Goal: Information Seeking & Learning: Check status

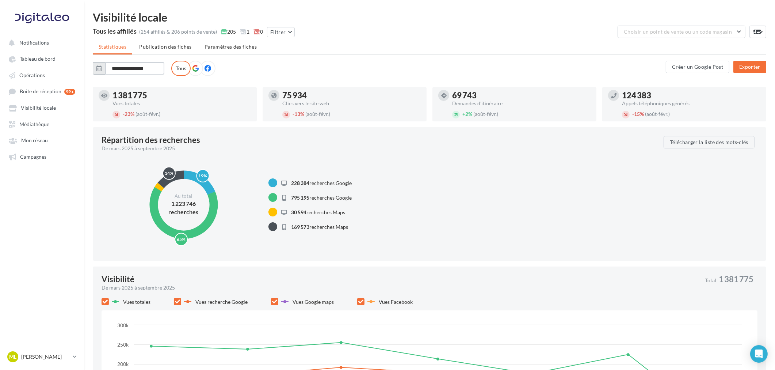
click at [125, 67] on input "**********" at bounding box center [134, 68] width 59 height 12
click at [108, 134] on button "Juill" at bounding box center [109, 137] width 15 height 15
type input "*******"
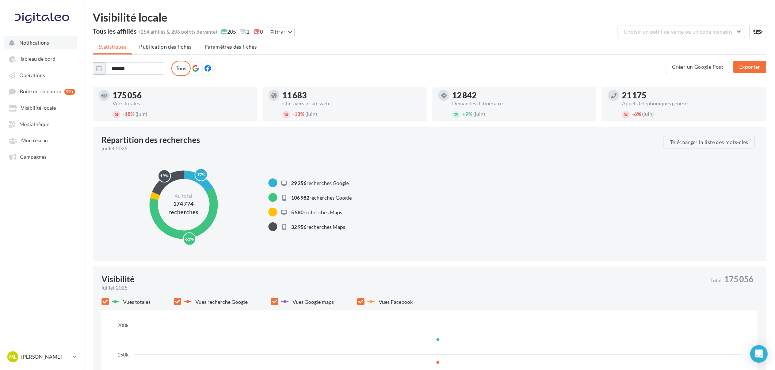
click at [39, 39] on span "Notifications" at bounding box center [34, 42] width 30 height 6
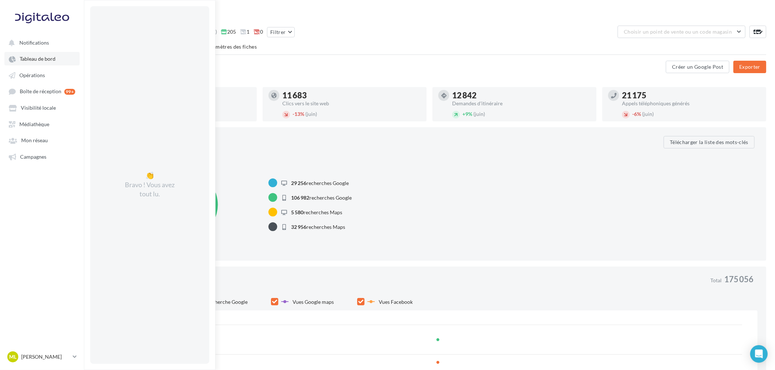
click at [39, 61] on link "Tableau de bord" at bounding box center [41, 58] width 75 height 13
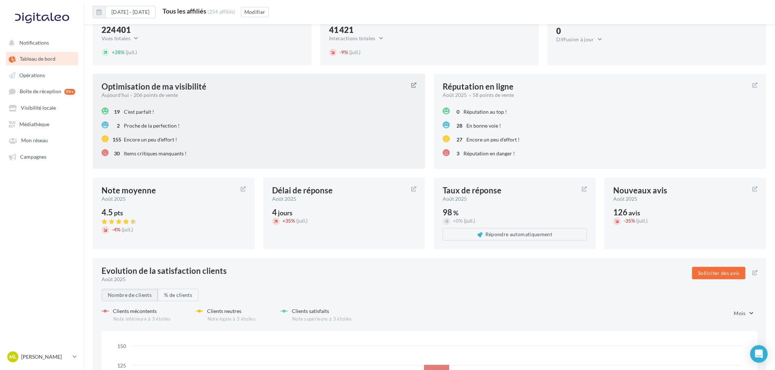
scroll to position [696, 0]
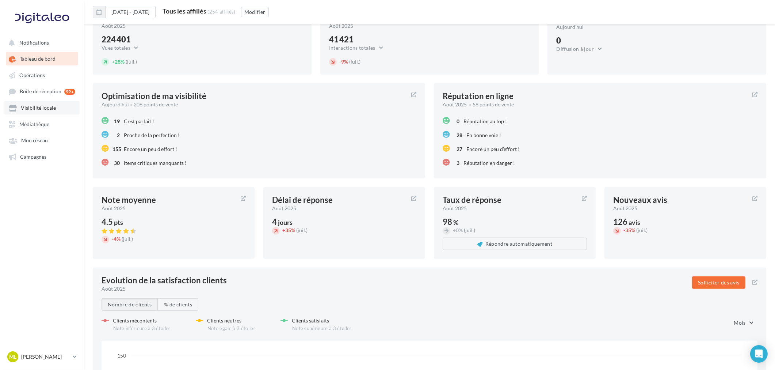
click at [35, 105] on span "Visibilité locale" at bounding box center [38, 108] width 35 height 6
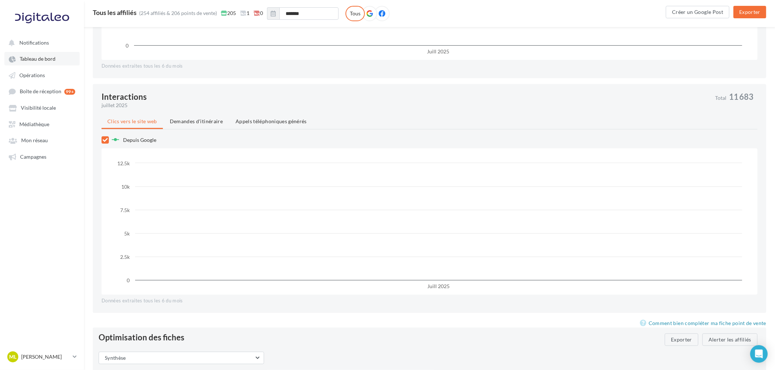
scroll to position [408, 0]
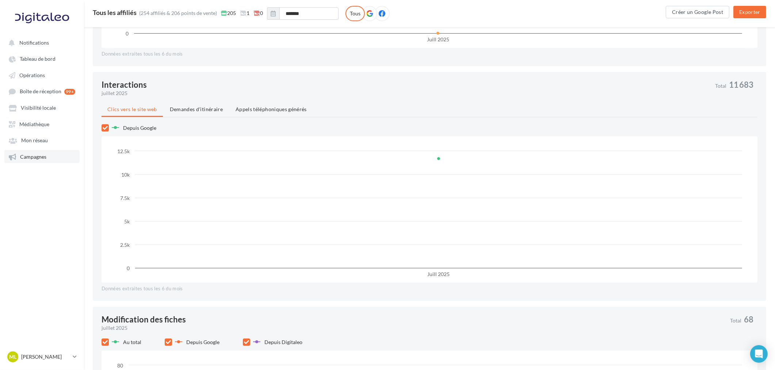
click at [45, 159] on link "Campagnes" at bounding box center [41, 156] width 75 height 13
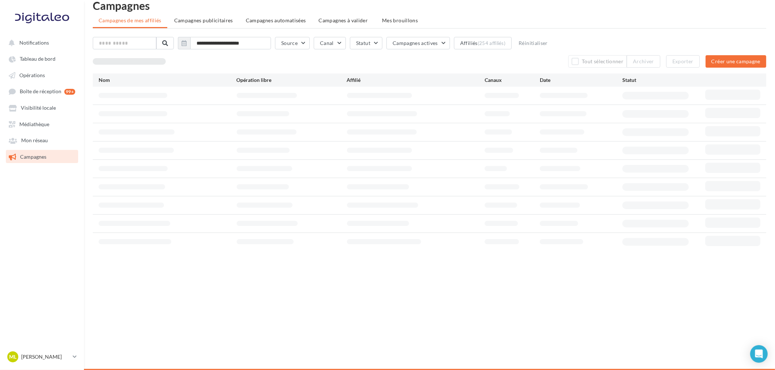
scroll to position [12, 0]
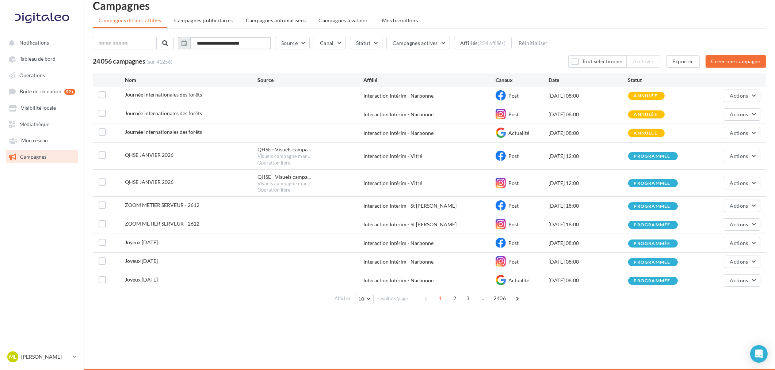
click at [246, 45] on input "**********" at bounding box center [230, 43] width 81 height 12
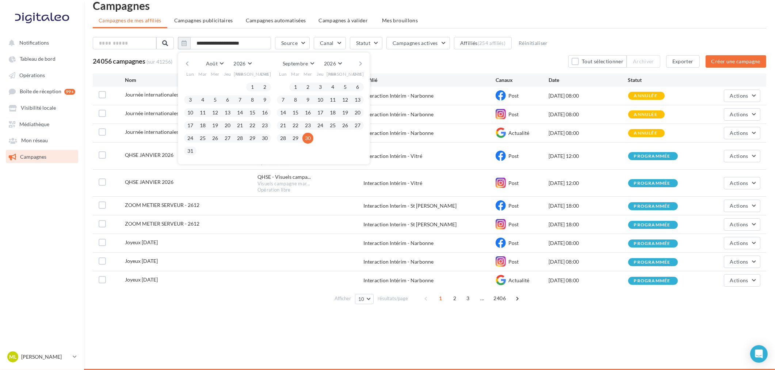
click at [188, 64] on button "button" at bounding box center [187, 63] width 6 height 10
click at [228, 66] on button "Juillet" at bounding box center [219, 63] width 26 height 10
click at [257, 62] on button "2026" at bounding box center [248, 63] width 24 height 10
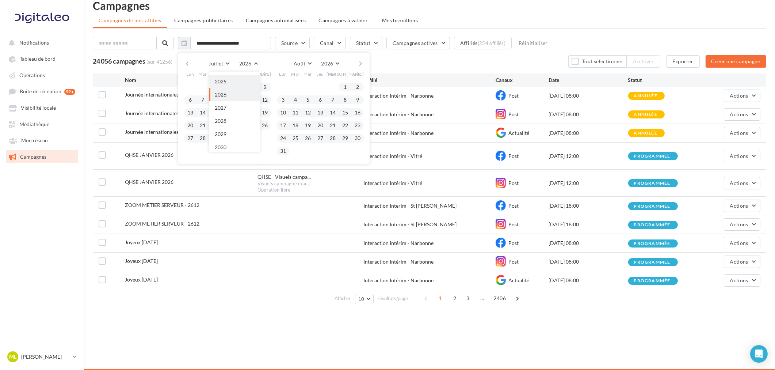
click at [239, 83] on button "2025" at bounding box center [234, 81] width 51 height 13
click at [207, 83] on button "1" at bounding box center [202, 86] width 11 height 11
click at [232, 142] on button "31" at bounding box center [227, 138] width 11 height 11
type input "**********"
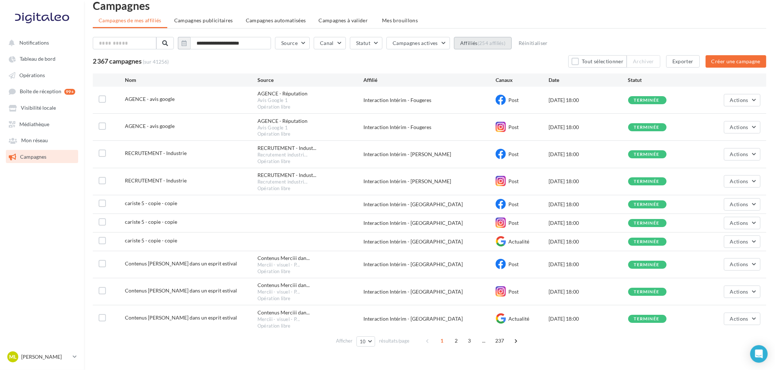
click at [473, 44] on button "Affiliés (254 affiliés)" at bounding box center [483, 43] width 58 height 12
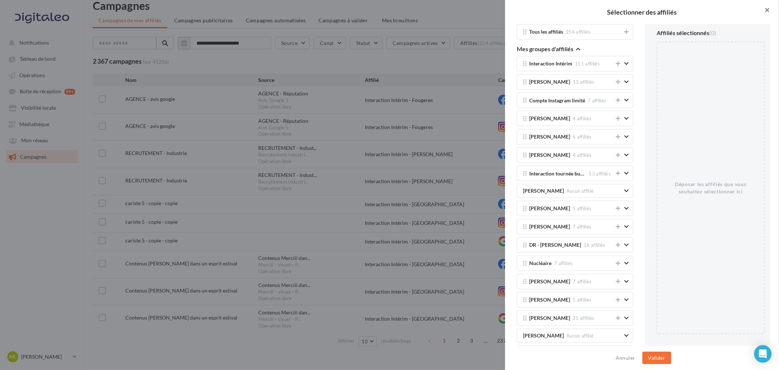
click at [770, 8] on button "button" at bounding box center [764, 11] width 29 height 22
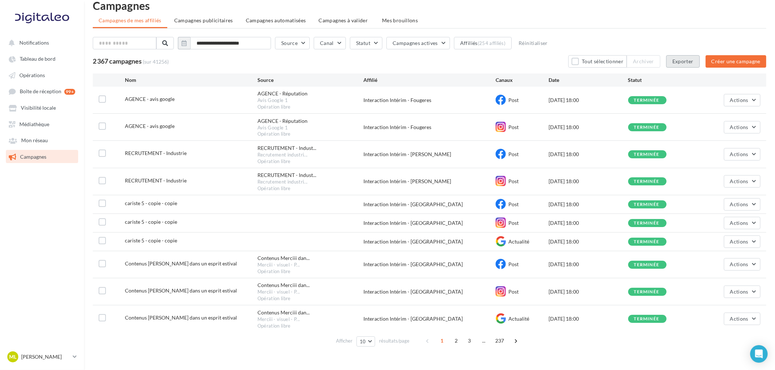
click at [683, 61] on button "Exporter" at bounding box center [683, 61] width 34 height 12
drag, startPoint x: 46, startPoint y: 61, endPoint x: 78, endPoint y: 73, distance: 34.2
click at [46, 61] on link "Tableau de bord" at bounding box center [41, 58] width 75 height 13
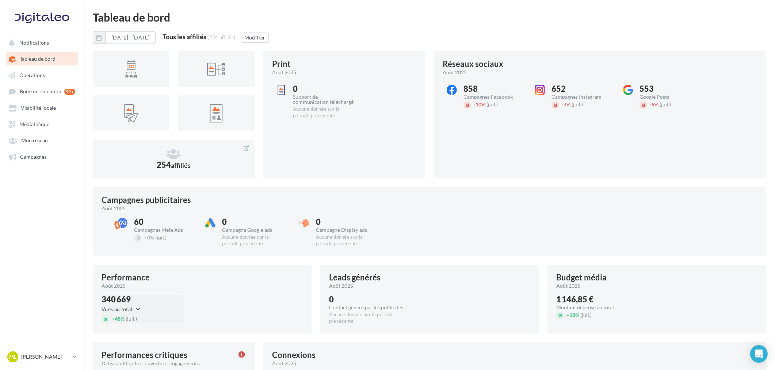
click at [138, 311] on button "Vues au total" at bounding box center [123, 309] width 43 height 9
click at [230, 305] on div "340 669 Vues au total Vues au total Clics au total + 48% (juil.)" at bounding box center [202, 312] width 201 height 34
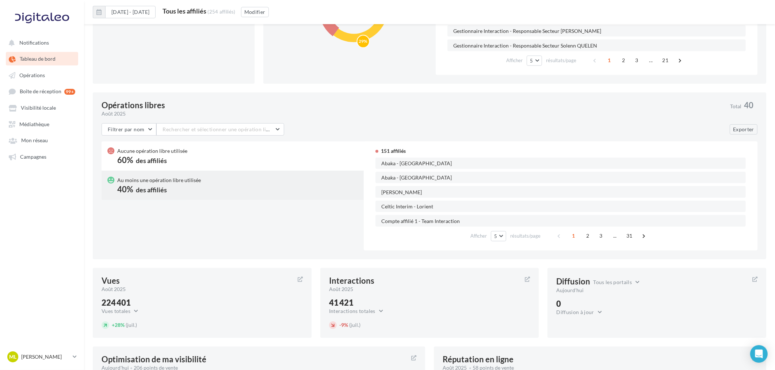
scroll to position [487, 0]
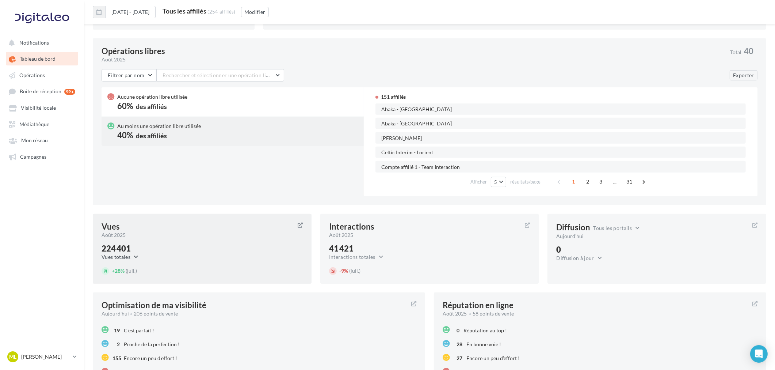
click at [126, 253] on button "Vues totales" at bounding box center [122, 256] width 41 height 9
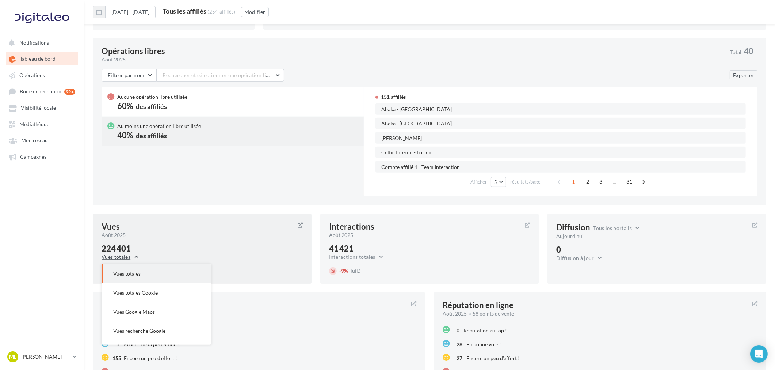
scroll to position [15, 0]
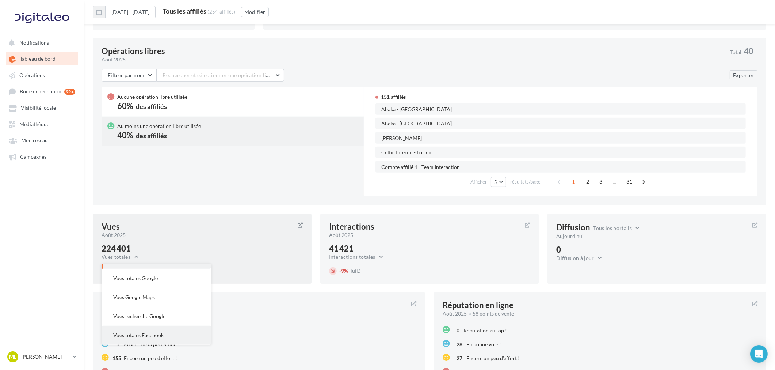
click at [155, 334] on span "Vues totales Facebook" at bounding box center [138, 335] width 50 height 6
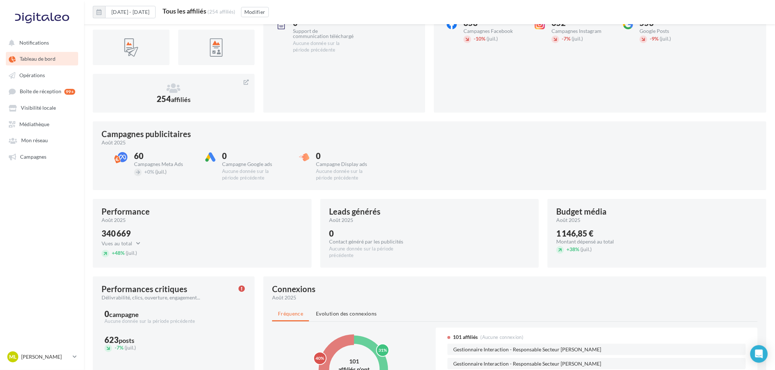
scroll to position [0, 0]
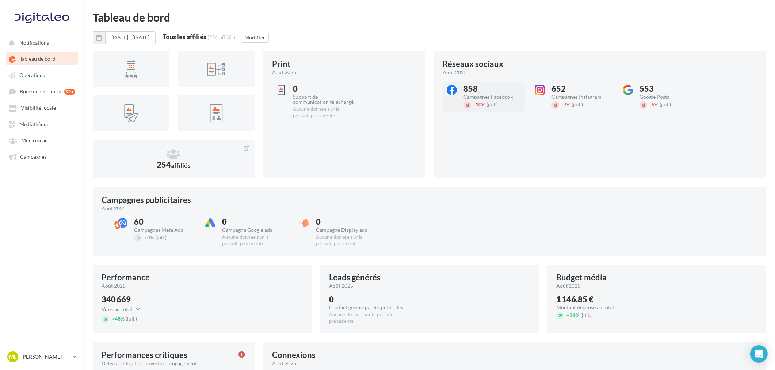
click at [471, 89] on div "858" at bounding box center [493, 89] width 61 height 8
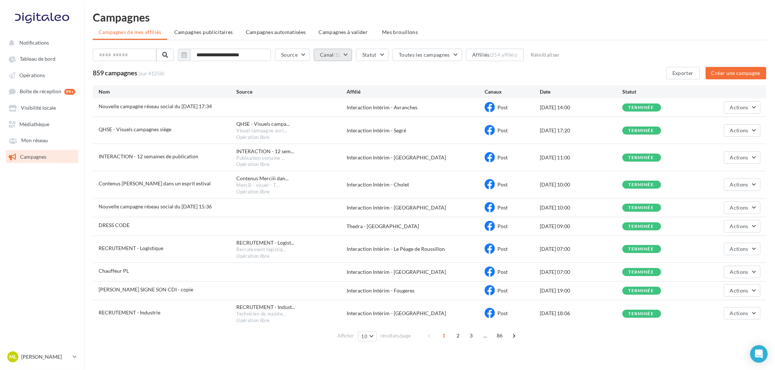
click at [338, 57] on span "(1)" at bounding box center [337, 55] width 6 height 6
click at [327, 110] on label at bounding box center [323, 106] width 7 height 7
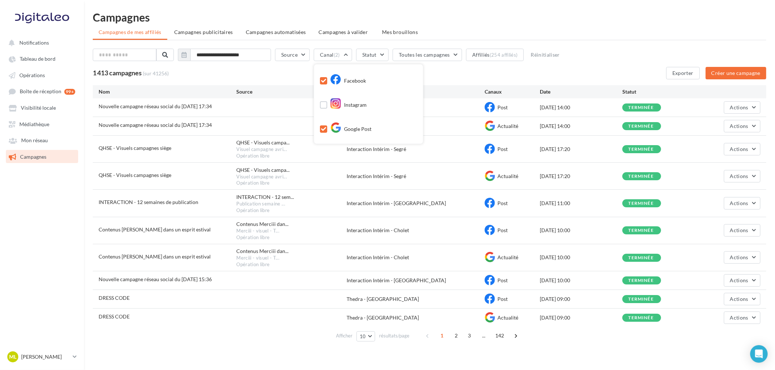
click at [325, 78] on icon at bounding box center [323, 80] width 5 height 5
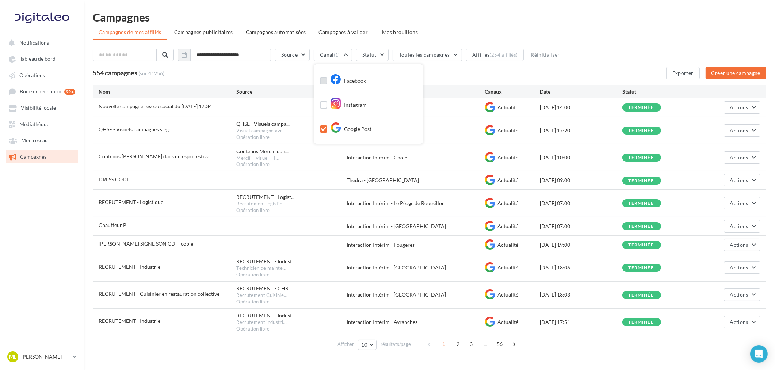
scroll to position [22, 0]
click at [479, 73] on div "554 campagnes (sur 41256) Exporter Créer une campagne" at bounding box center [430, 73] width 674 height 12
click at [228, 56] on input "**********" at bounding box center [230, 55] width 81 height 12
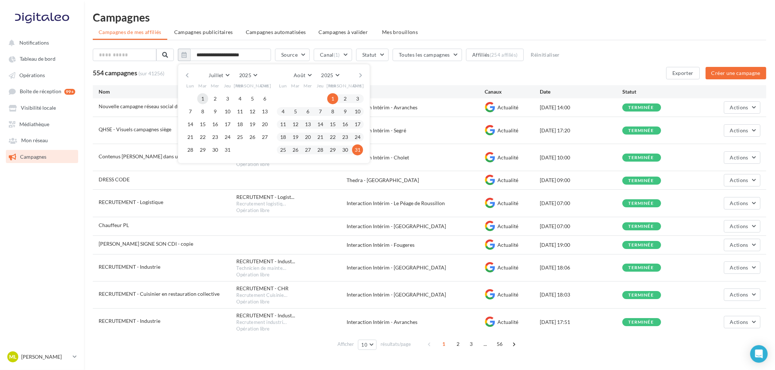
click at [208, 99] on button "1" at bounding box center [202, 98] width 11 height 11
click at [231, 151] on button "31" at bounding box center [227, 149] width 11 height 11
type input "**********"
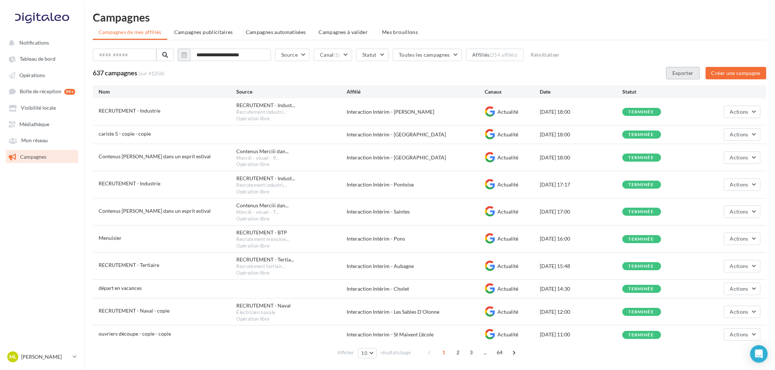
click at [683, 76] on button "Exporter" at bounding box center [683, 73] width 34 height 12
click at [27, 105] on span "Visibilité locale" at bounding box center [38, 108] width 35 height 6
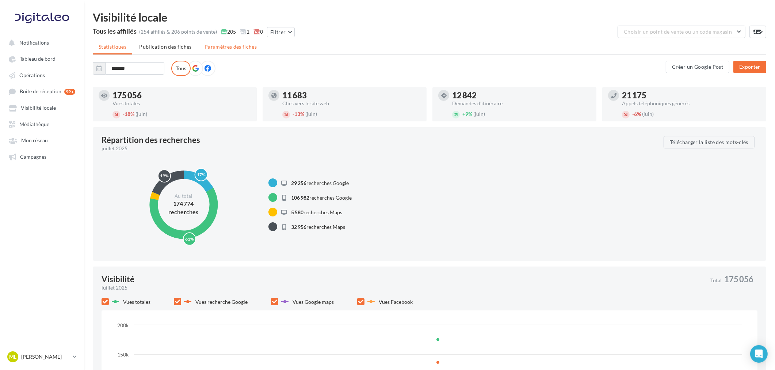
click at [236, 49] on span "Paramètres des fiches" at bounding box center [231, 46] width 52 height 6
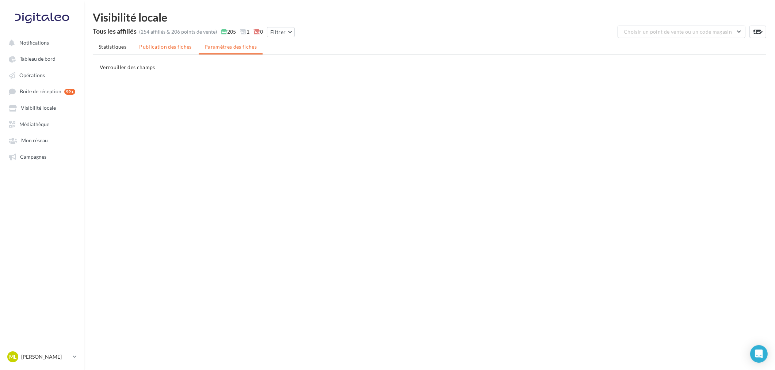
click at [164, 49] on span "Publication des fiches" at bounding box center [165, 46] width 53 height 6
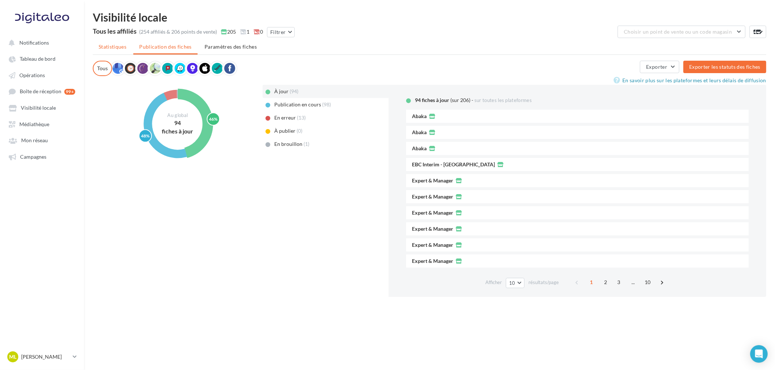
click at [106, 45] on span "Statistiques" at bounding box center [113, 46] width 28 height 6
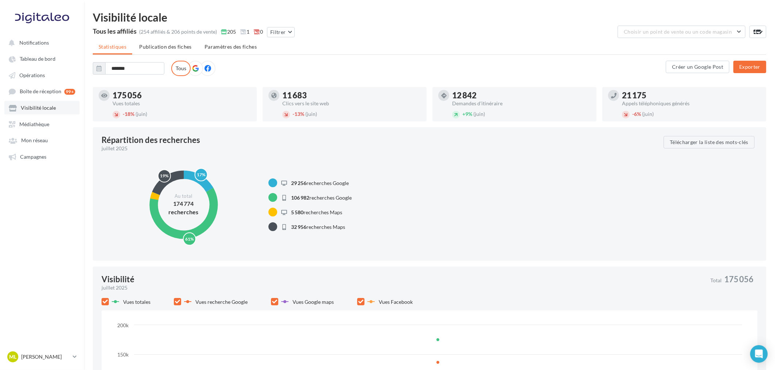
click at [56, 107] on link "Visibilité locale" at bounding box center [41, 107] width 75 height 13
click at [49, 60] on span "Tableau de bord" at bounding box center [38, 59] width 36 height 6
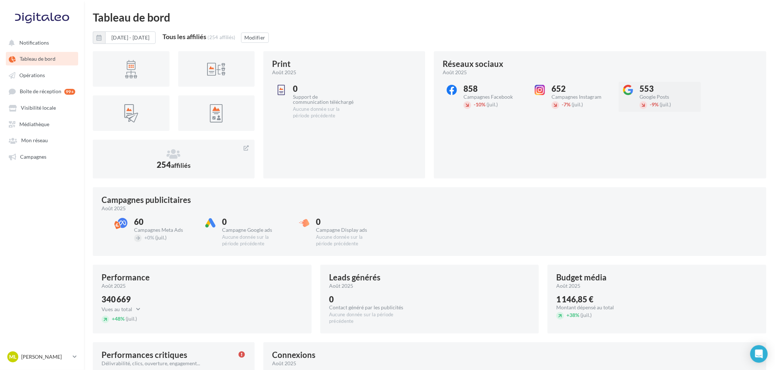
click at [656, 86] on div "553" at bounding box center [670, 89] width 61 height 8
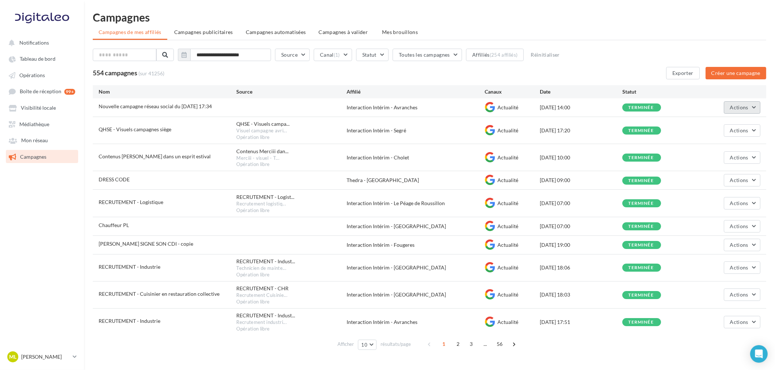
click at [740, 108] on span "Actions" at bounding box center [739, 107] width 18 height 6
click at [730, 121] on button "Voir les résultats" at bounding box center [723, 124] width 73 height 19
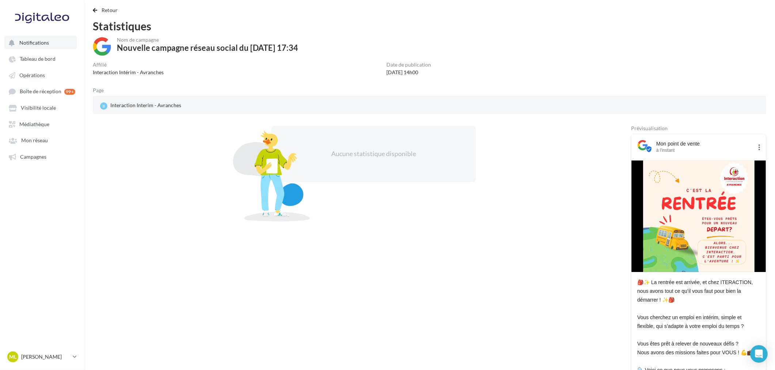
click at [37, 46] on button "Notifications" at bounding box center [40, 42] width 72 height 13
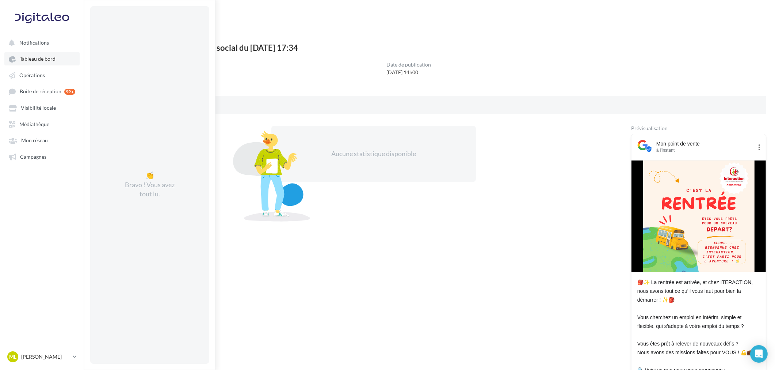
click at [35, 56] on span "Tableau de bord" at bounding box center [38, 59] width 36 height 6
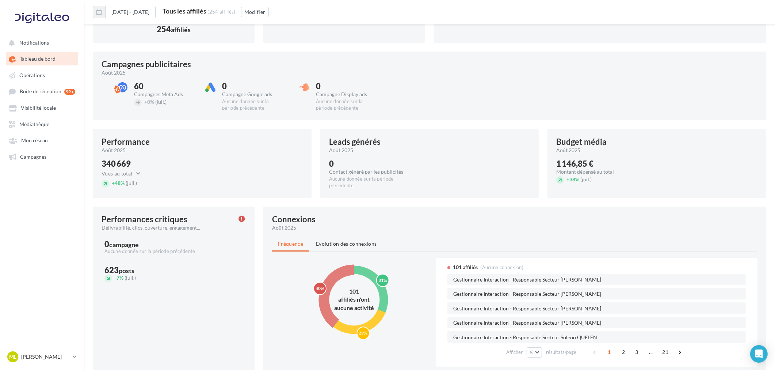
scroll to position [162, 0]
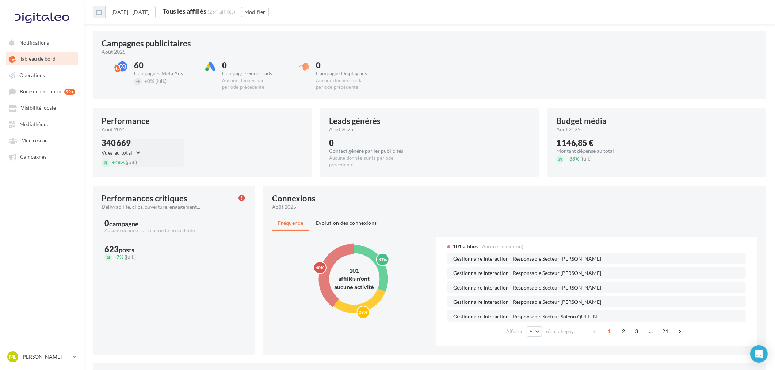
click at [142, 154] on button "Vues au total" at bounding box center [123, 152] width 43 height 9
click at [278, 147] on div "340 669 Vues au total Vues au total Clics au total + 48% (juil.)" at bounding box center [202, 156] width 201 height 34
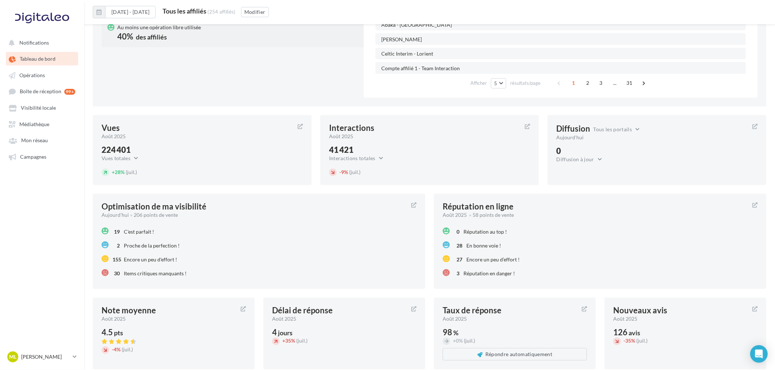
scroll to position [608, 0]
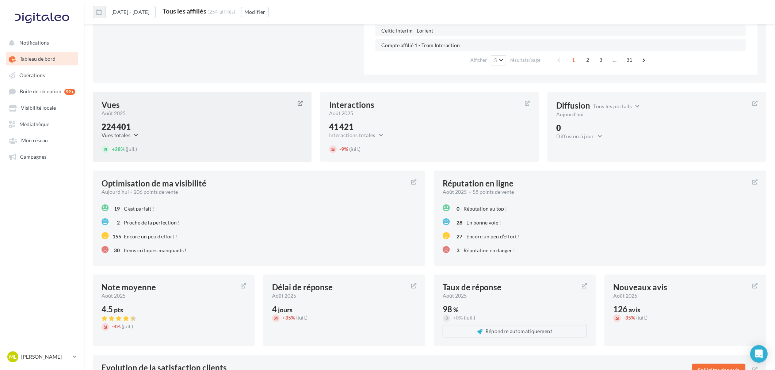
click at [125, 133] on button "Vues totales" at bounding box center [122, 135] width 41 height 9
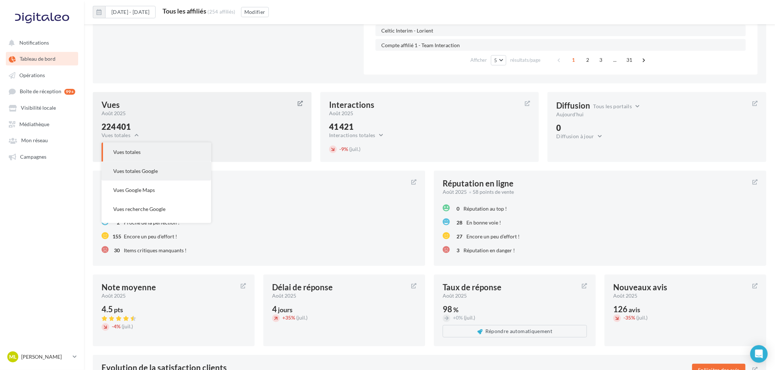
click at [133, 169] on span "Vues totales Google" at bounding box center [135, 171] width 45 height 6
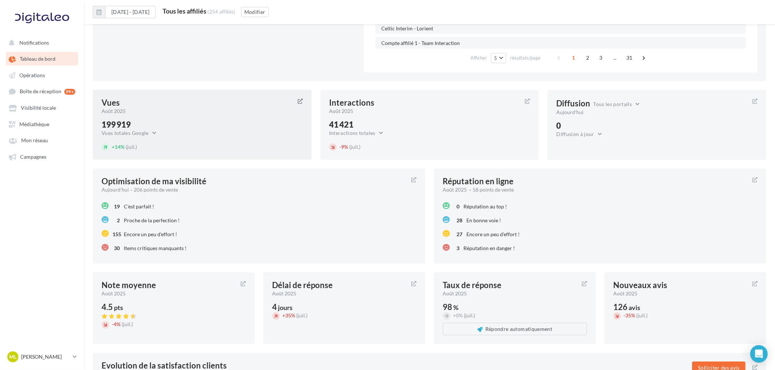
scroll to position [568, 0]
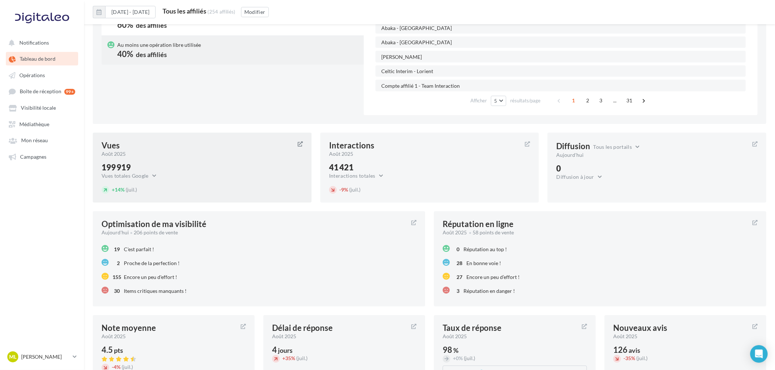
click at [298, 143] on icon at bounding box center [300, 143] width 5 height 5
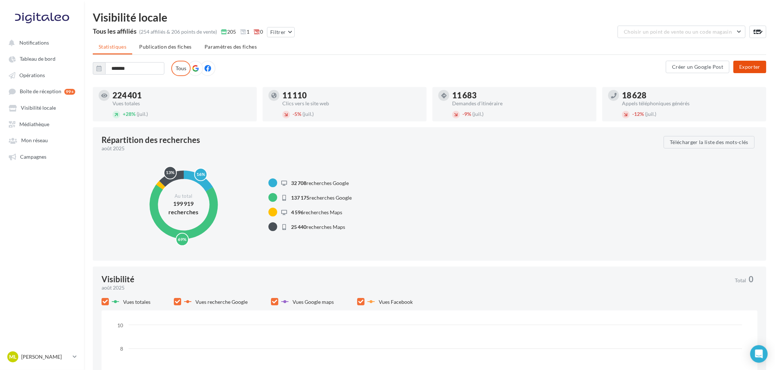
click at [760, 69] on button "Exporter" at bounding box center [749, 67] width 33 height 12
click at [194, 66] on icon at bounding box center [195, 68] width 7 height 7
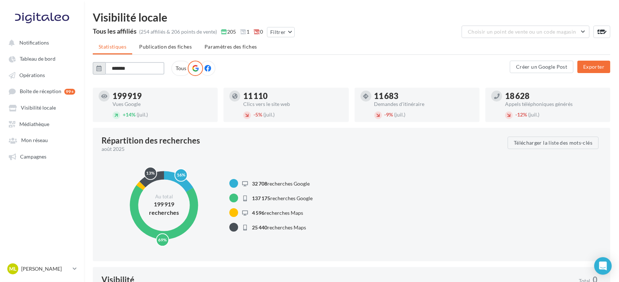
click at [142, 72] on input "*******" at bounding box center [134, 68] width 59 height 12
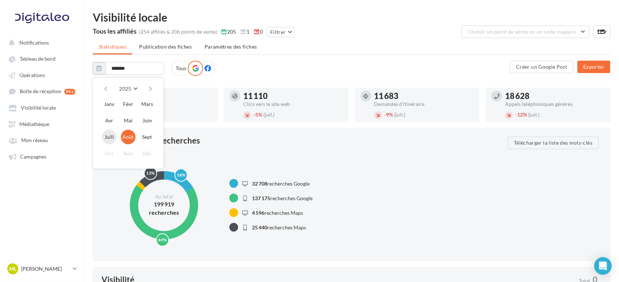
click at [114, 139] on button "Juill" at bounding box center [109, 137] width 15 height 15
click at [104, 140] on button "Juill" at bounding box center [109, 137] width 15 height 15
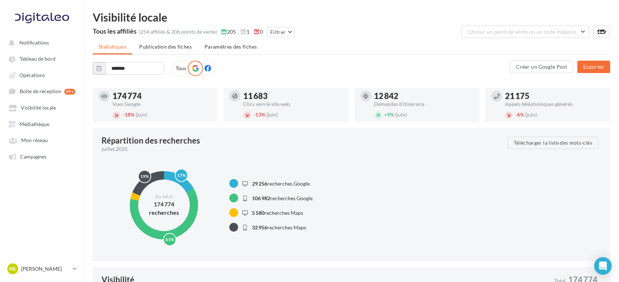
click at [126, 75] on div "Abaka [GEOGRAPHIC_DATA] [GEOGRAPHIC_DATA] Interaction Interim - Celtic Lorient …" at bounding box center [301, 68] width 417 height 15
click at [125, 69] on input "*******" at bounding box center [134, 68] width 59 height 12
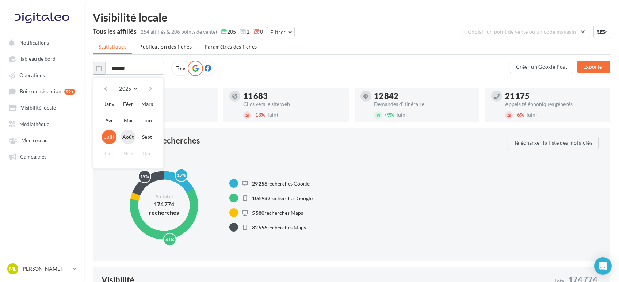
click at [128, 134] on button "Août" at bounding box center [128, 137] width 15 height 15
type input "*******"
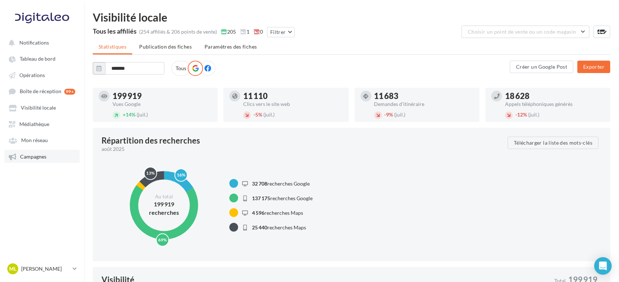
click at [44, 158] on span "Campagnes" at bounding box center [33, 156] width 26 height 6
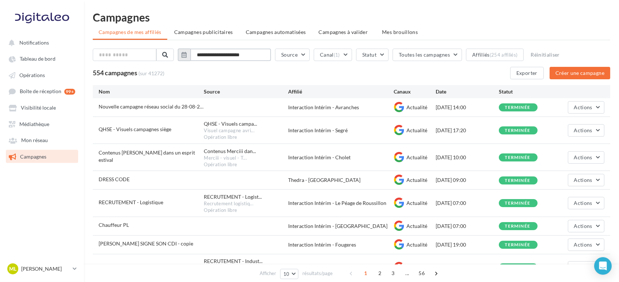
click at [222, 51] on input "**********" at bounding box center [230, 55] width 81 height 12
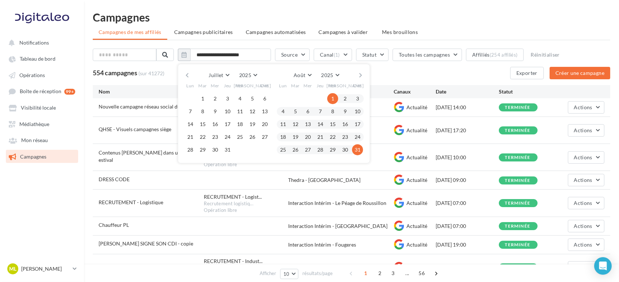
click at [364, 74] on button "button" at bounding box center [361, 75] width 6 height 10
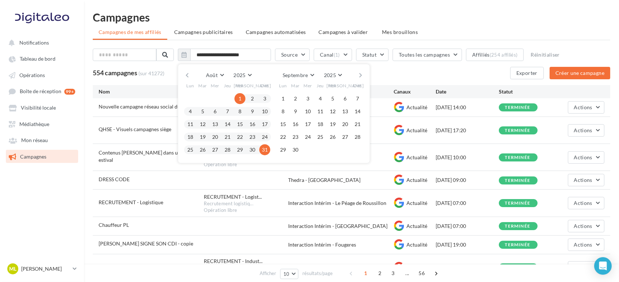
click at [323, 6] on html "Notifications Tableau de bord Opérations" at bounding box center [309, 141] width 619 height 282
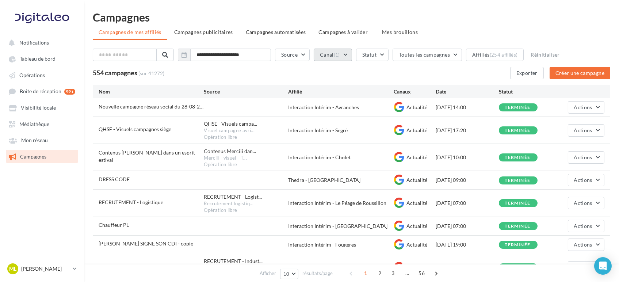
click at [340, 56] on span "(1)" at bounding box center [337, 55] width 6 height 6
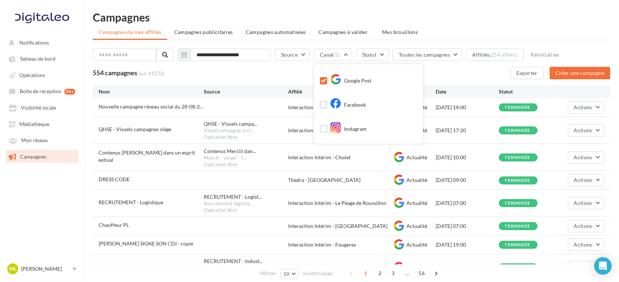
click at [330, 100] on div "Facebook" at bounding box center [343, 106] width 46 height 13
click at [327, 106] on label at bounding box center [323, 104] width 7 height 7
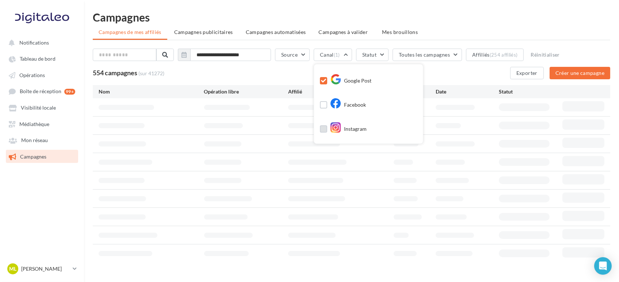
click at [327, 125] on label at bounding box center [323, 128] width 7 height 7
click at [324, 103] on label at bounding box center [323, 104] width 7 height 7
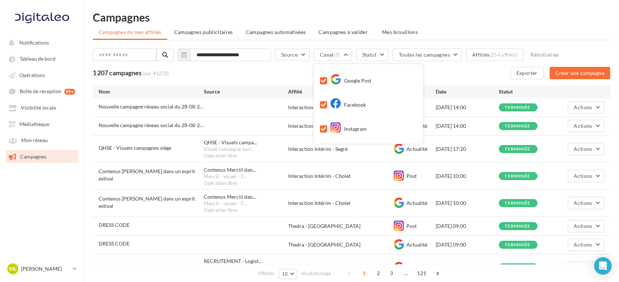
scroll to position [23, 0]
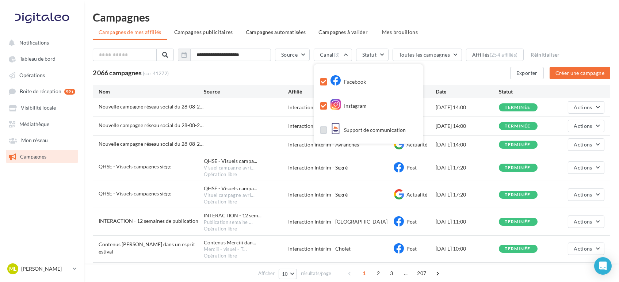
click at [327, 130] on label at bounding box center [323, 129] width 7 height 7
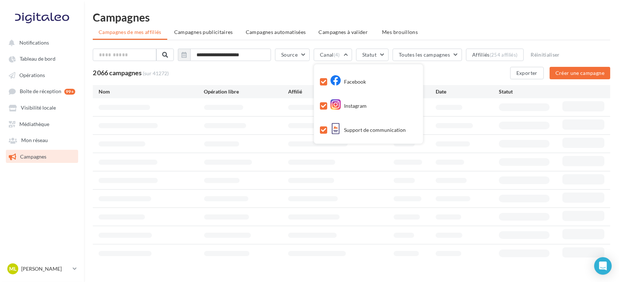
click at [435, 23] on div "**********" at bounding box center [351, 140] width 535 height 256
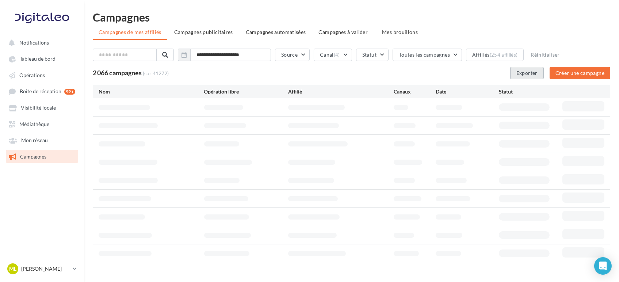
click at [526, 72] on button "Exporter" at bounding box center [527, 73] width 34 height 12
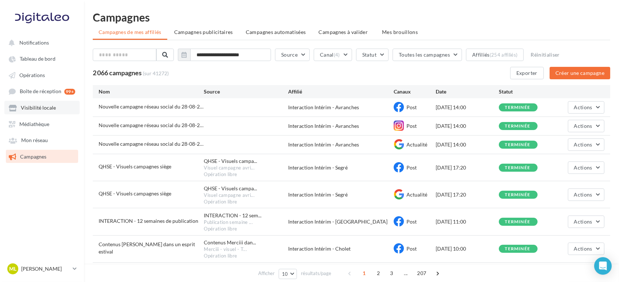
click at [35, 103] on link "Visibilité locale" at bounding box center [41, 107] width 75 height 13
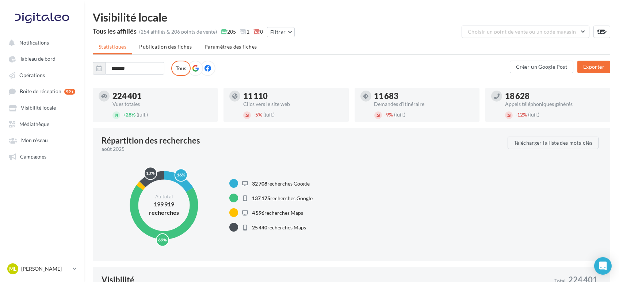
click at [196, 69] on icon at bounding box center [195, 68] width 7 height 7
click at [126, 71] on input "*******" at bounding box center [134, 68] width 59 height 12
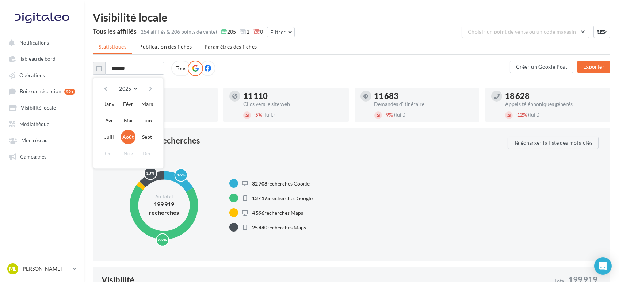
click at [264, 72] on div "Abaka [GEOGRAPHIC_DATA] [GEOGRAPHIC_DATA] Interaction Interim - Celtic Lorient …" at bounding box center [301, 68] width 417 height 15
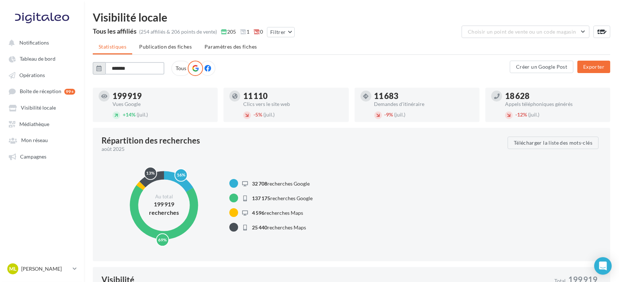
click at [130, 65] on input "*******" at bounding box center [134, 68] width 59 height 12
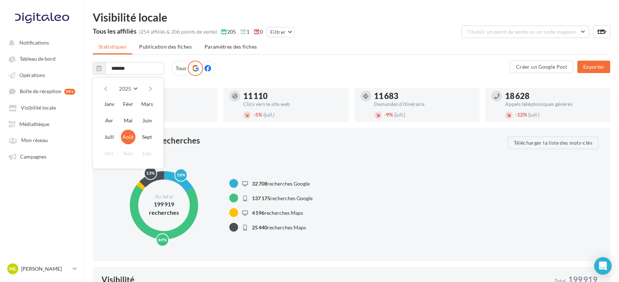
click at [323, 72] on div "Abaka [GEOGRAPHIC_DATA] [GEOGRAPHIC_DATA] Interaction Interim - Celtic Lorient …" at bounding box center [301, 68] width 417 height 15
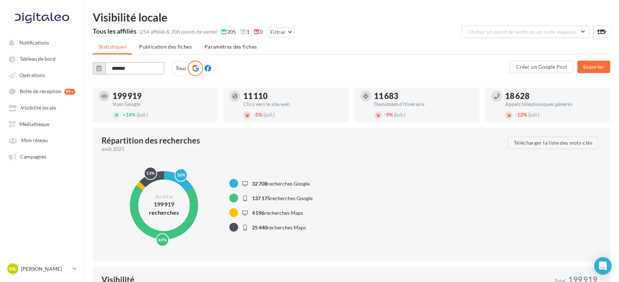
click at [131, 71] on input "*******" at bounding box center [134, 68] width 59 height 12
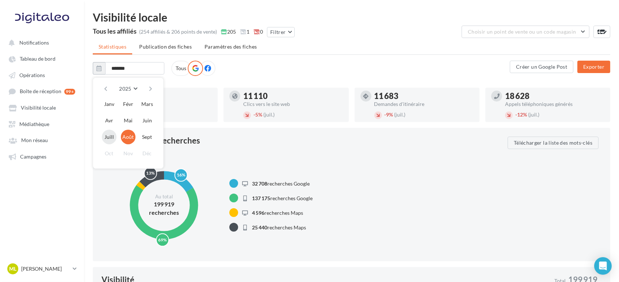
click at [106, 137] on button "Juill" at bounding box center [109, 137] width 15 height 15
type input "*******"
